Goal: Task Accomplishment & Management: Manage account settings

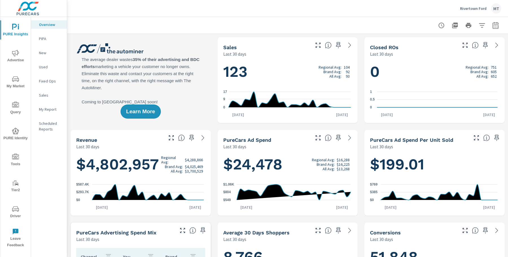
scroll to position [0, 0]
click at [42, 37] on p "PIPA" at bounding box center [50, 39] width 23 height 6
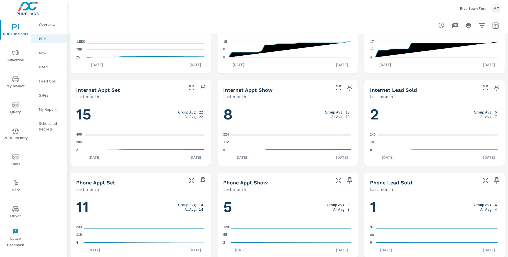
scroll to position [332, 0]
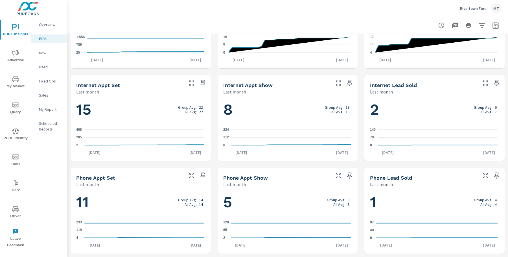
click at [19, 76] on span "My Market" at bounding box center [15, 83] width 27 height 14
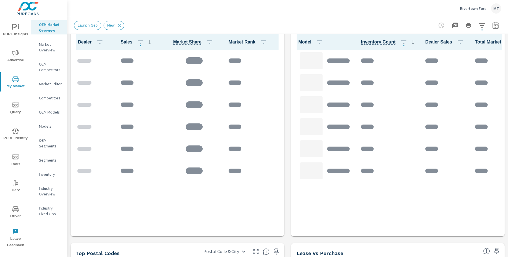
scroll to position [0, 0]
click at [16, 56] on icon "nav menu" at bounding box center [15, 53] width 7 height 7
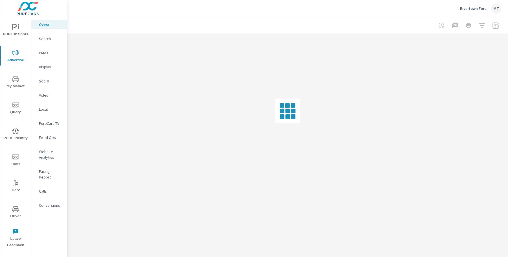
click at [49, 79] on p "Social" at bounding box center [50, 81] width 23 height 6
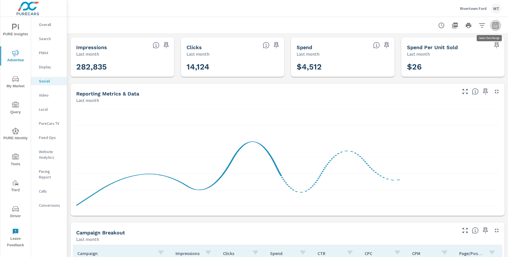
click at [493, 26] on icon "button" at bounding box center [495, 25] width 6 height 7
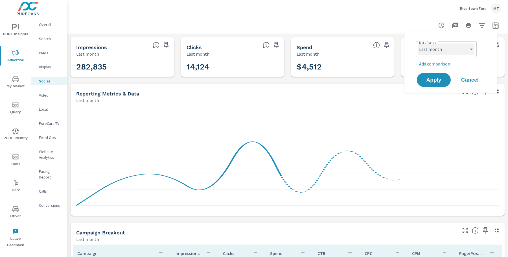
click at [429, 52] on select "Custom Yesterday Last week Last 7 days Last 14 days Last 30 days Last 45 days L…" at bounding box center [446, 48] width 56 height 11
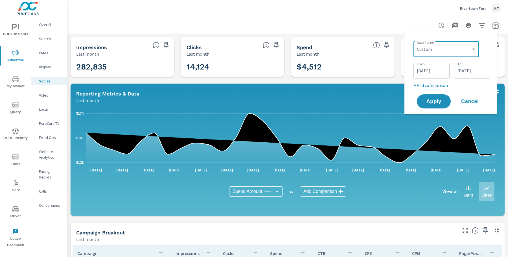
click at [431, 69] on input "07/01/2025" at bounding box center [431, 70] width 32 height 11
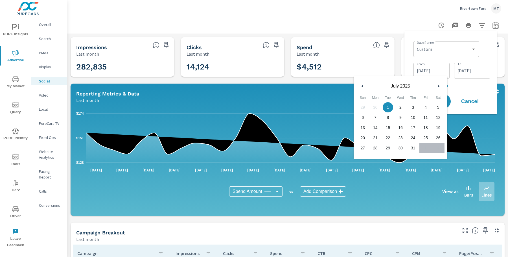
click at [438, 85] on icon "button" at bounding box center [439, 86] width 3 height 2
click at [439, 86] on icon "button" at bounding box center [439, 86] width 3 height 2
click at [438, 86] on icon "button" at bounding box center [439, 86] width 3 height 2
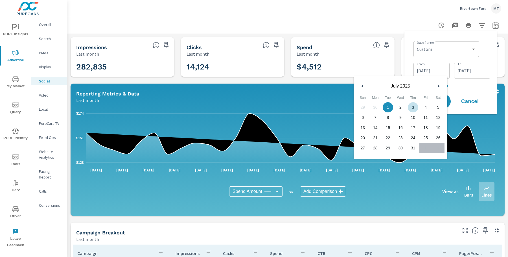
click at [441, 72] on input "07/01/2025" at bounding box center [431, 70] width 32 height 11
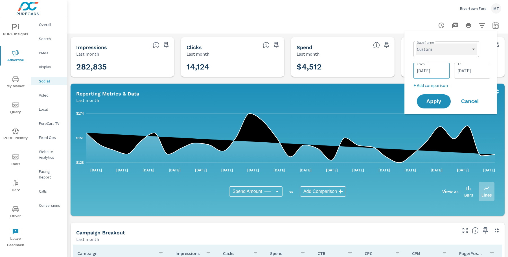
click at [441, 52] on select "Custom Yesterday Last week Last 7 days Last 14 days Last 30 days Last 45 days L…" at bounding box center [445, 48] width 61 height 11
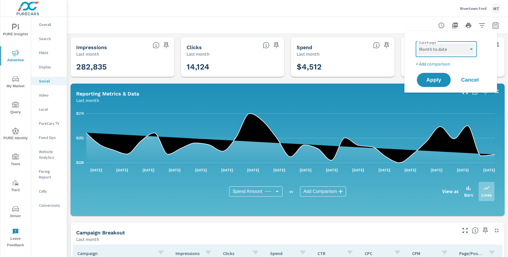
click at [434, 52] on select "Custom Yesterday Last week Last 7 days Last 14 days Last 30 days Last 45 days L…" at bounding box center [446, 48] width 56 height 11
select select "custom"
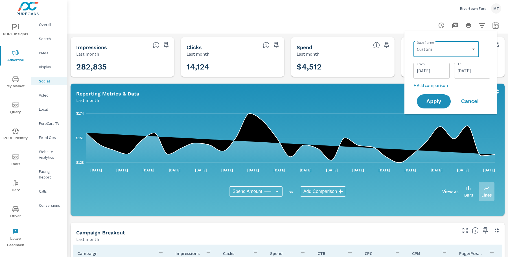
click at [463, 67] on input "08/19/2025" at bounding box center [472, 70] width 32 height 11
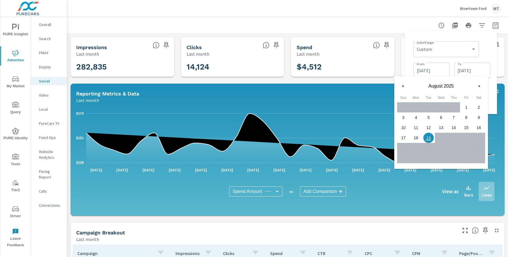
click at [416, 137] on span "18" at bounding box center [415, 137] width 13 height 7
type input "08/18/2025"
click at [485, 55] on div "Date Range Custom Yesterday Last week Last 7 days Last 14 days Last 30 days Las…" at bounding box center [451, 48] width 77 height 19
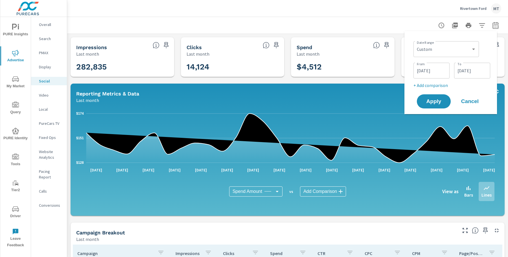
click at [441, 86] on p "+ Add comparison" at bounding box center [451, 85] width 77 height 7
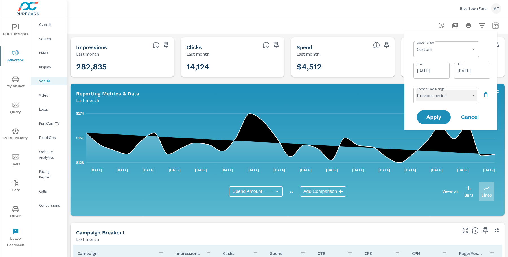
click at [438, 100] on select "Custom Previous period Previous month Previous year" at bounding box center [445, 95] width 61 height 11
select select "Previous month"
click at [433, 116] on span "Apply" at bounding box center [433, 116] width 23 height 5
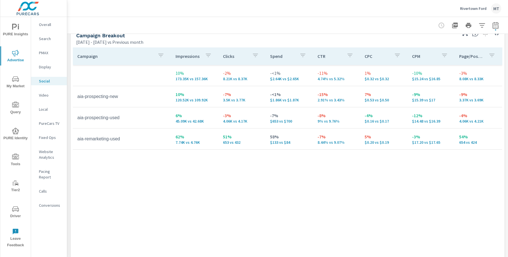
scroll to position [260, 0]
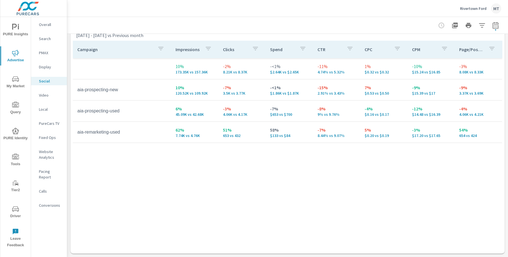
click at [468, 7] on p "Rivertown Ford" at bounding box center [473, 8] width 27 height 5
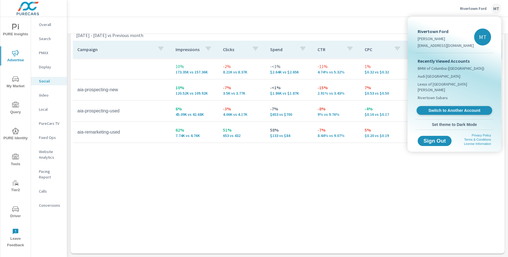
click at [448, 108] on span "Switch to Another Account" at bounding box center [453, 110] width 69 height 5
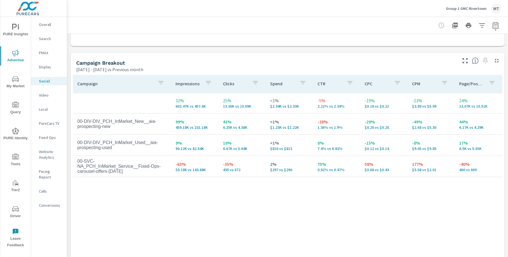
scroll to position [226, 0]
click at [449, 11] on div "Group 1 GMC Rivertown MT" at bounding box center [473, 8] width 55 height 10
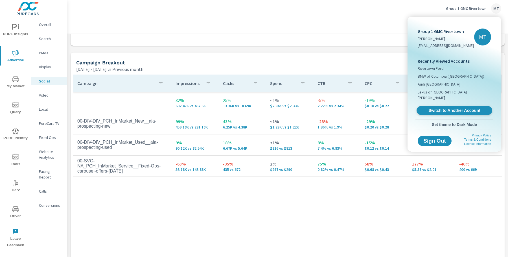
click at [443, 108] on span "Switch to Another Account" at bounding box center [453, 110] width 69 height 5
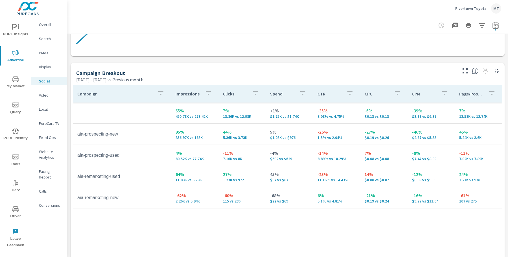
scroll to position [234, 0]
